Goal: Check status

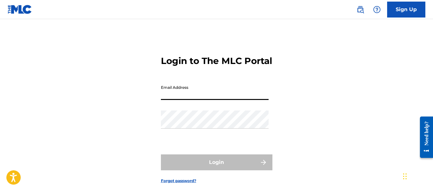
click at [180, 100] on input "Email Address" at bounding box center [215, 91] width 108 height 18
type input "[EMAIL_ADDRESS][DOMAIN_NAME]"
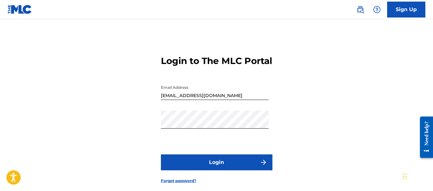
click at [211, 169] on button "Login" at bounding box center [216, 162] width 111 height 16
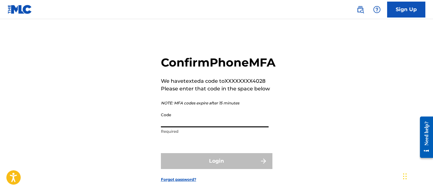
drag, startPoint x: 175, startPoint y: 135, endPoint x: 170, endPoint y: 133, distance: 5.0
click at [174, 127] on input "Code" at bounding box center [215, 118] width 108 height 18
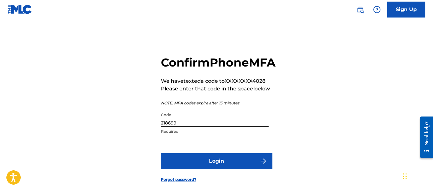
type input "218699"
click at [161, 153] on button "Login" at bounding box center [216, 161] width 111 height 16
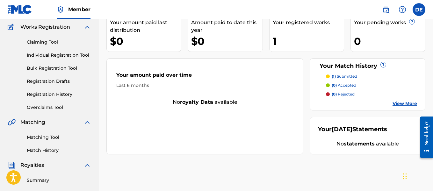
scroll to position [159, 0]
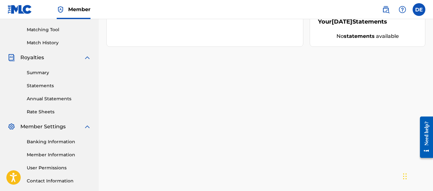
click at [54, 43] on link "Match History" at bounding box center [59, 43] width 64 height 7
